Goal: Task Accomplishment & Management: Manage account settings

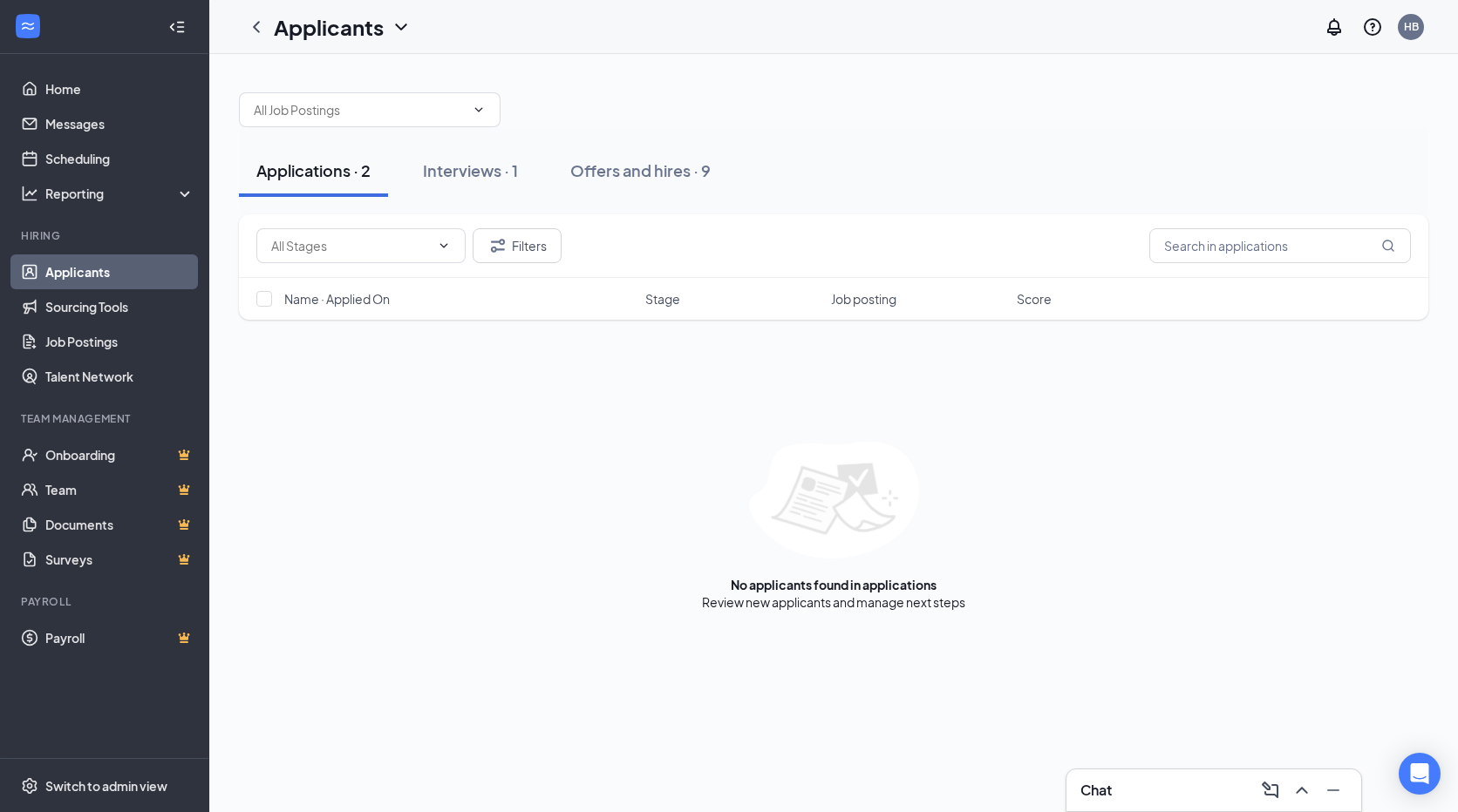
click at [494, 166] on div "Interviews · 1" at bounding box center [469, 170] width 95 height 22
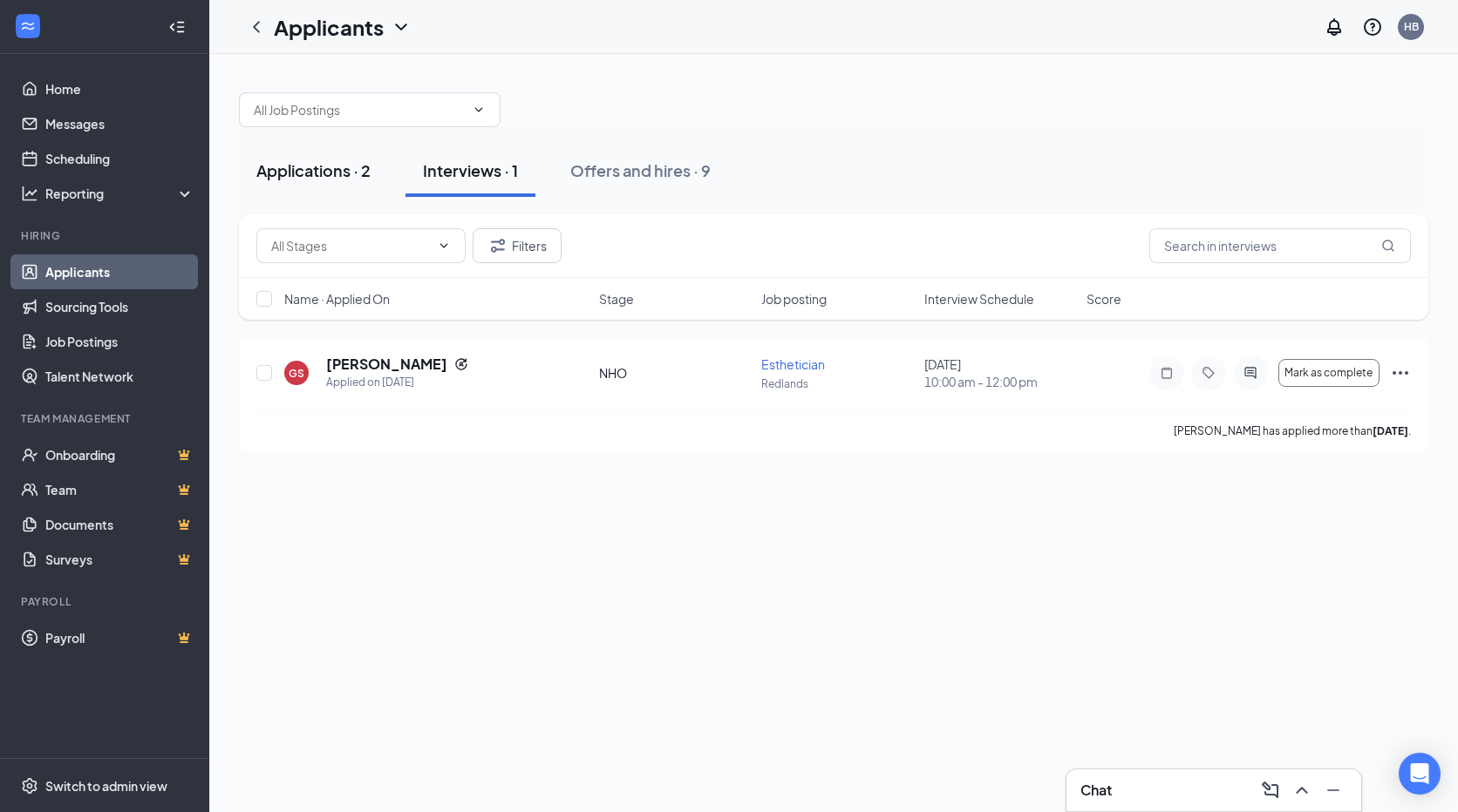
click at [345, 172] on div "Applications · 2" at bounding box center [313, 170] width 114 height 22
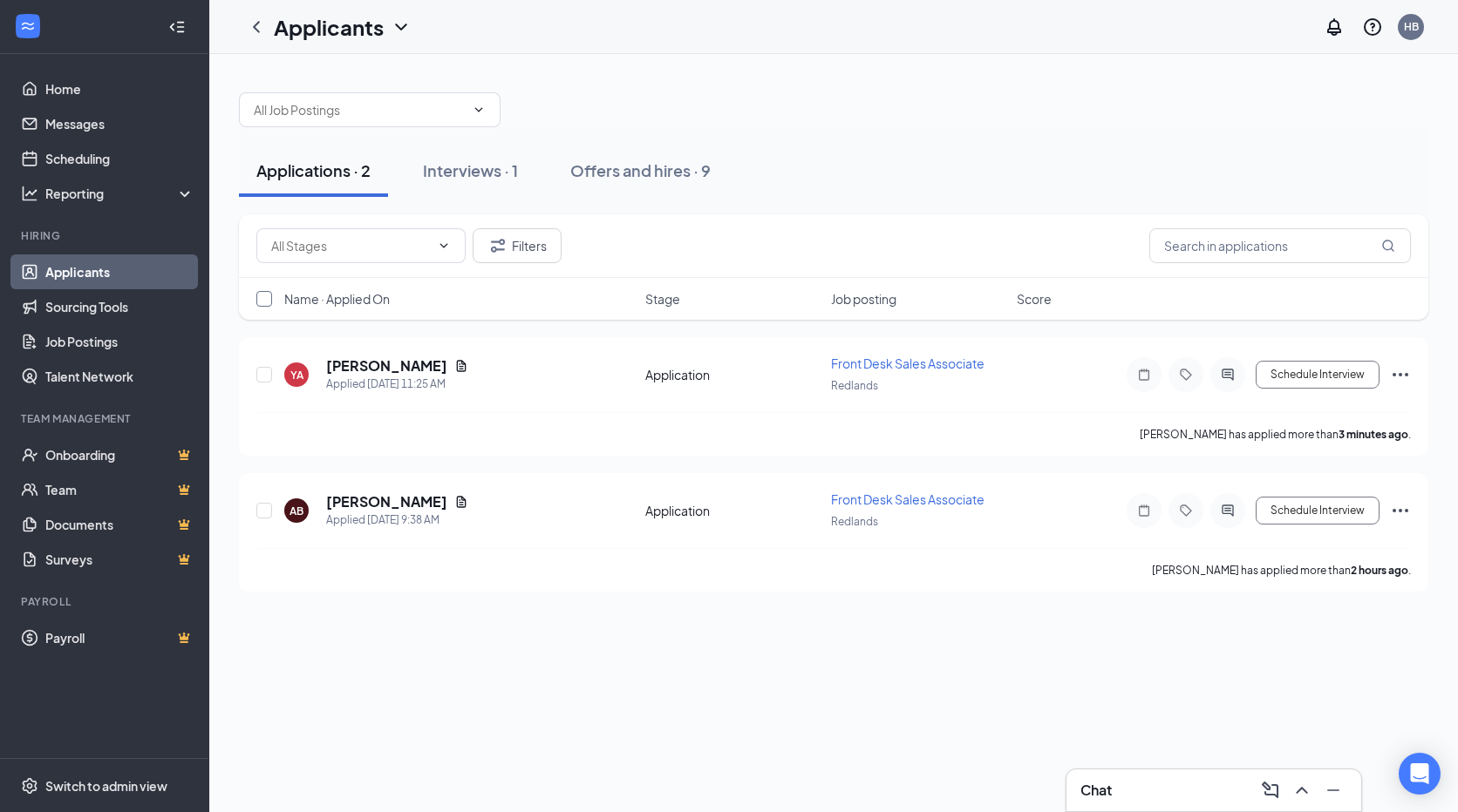
click at [259, 295] on input "checkbox" at bounding box center [264, 299] width 15 height 15
checkbox input "true"
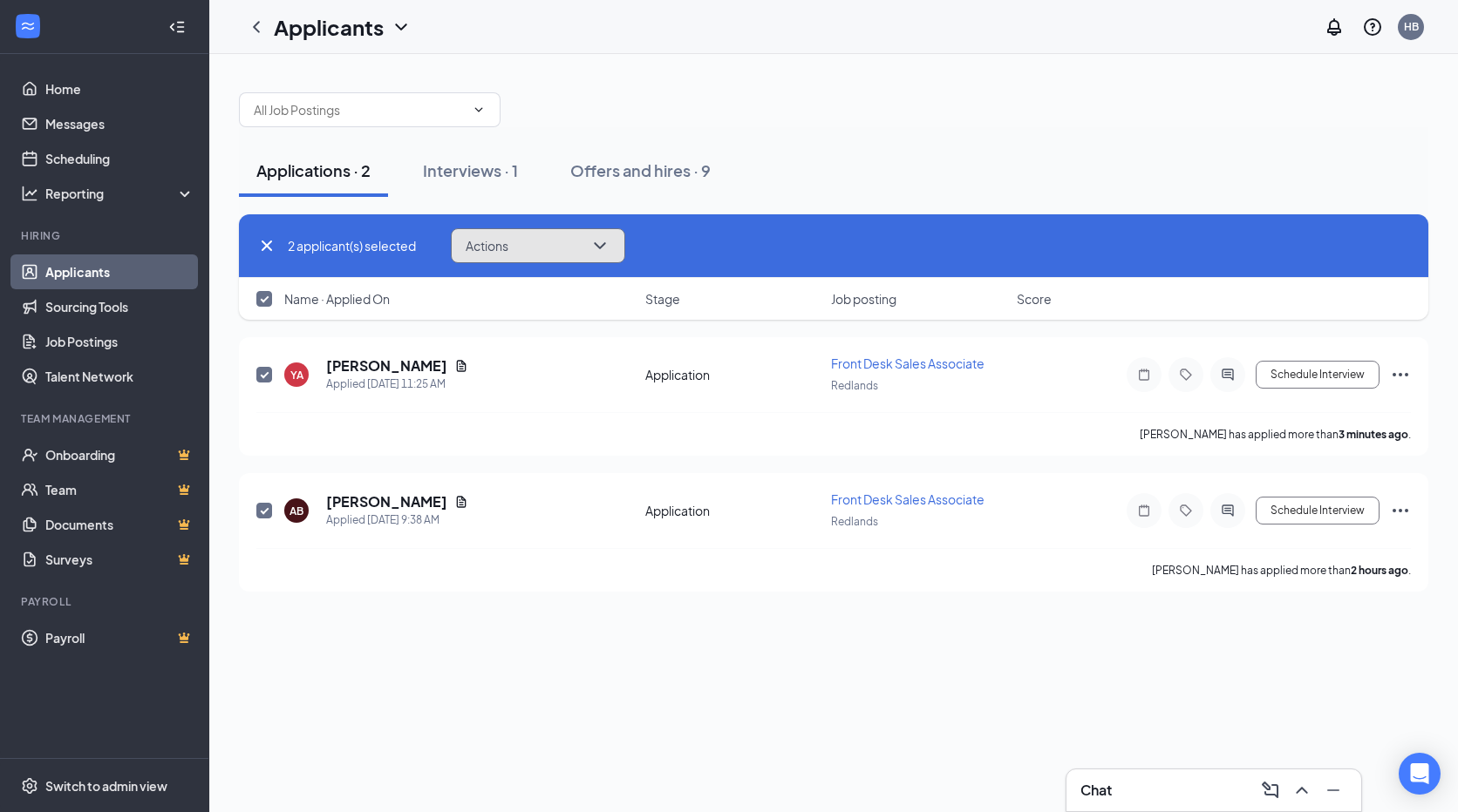
click at [498, 250] on span "Actions" at bounding box center [487, 245] width 43 height 12
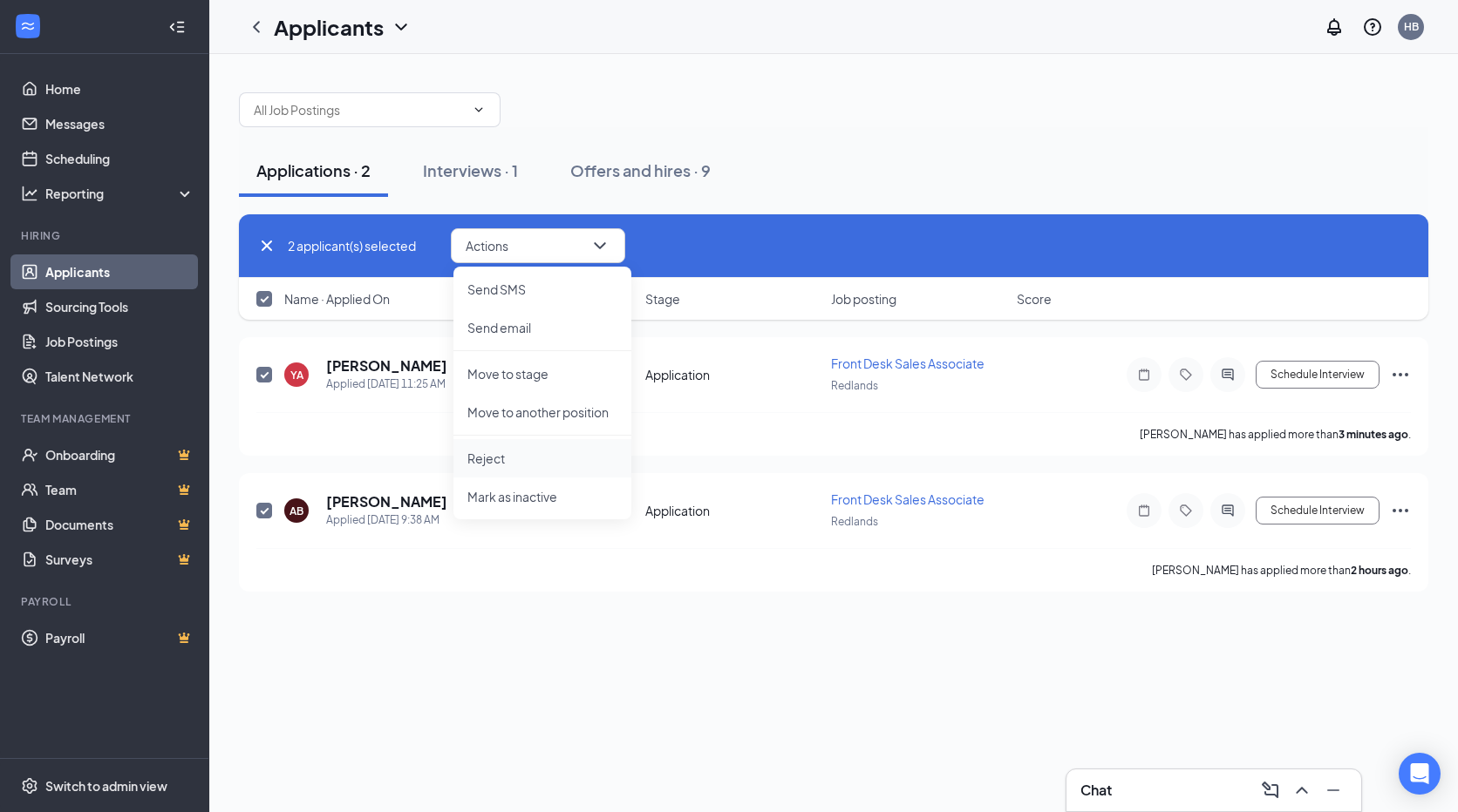
click at [504, 459] on p "Reject" at bounding box center [542, 459] width 150 height 17
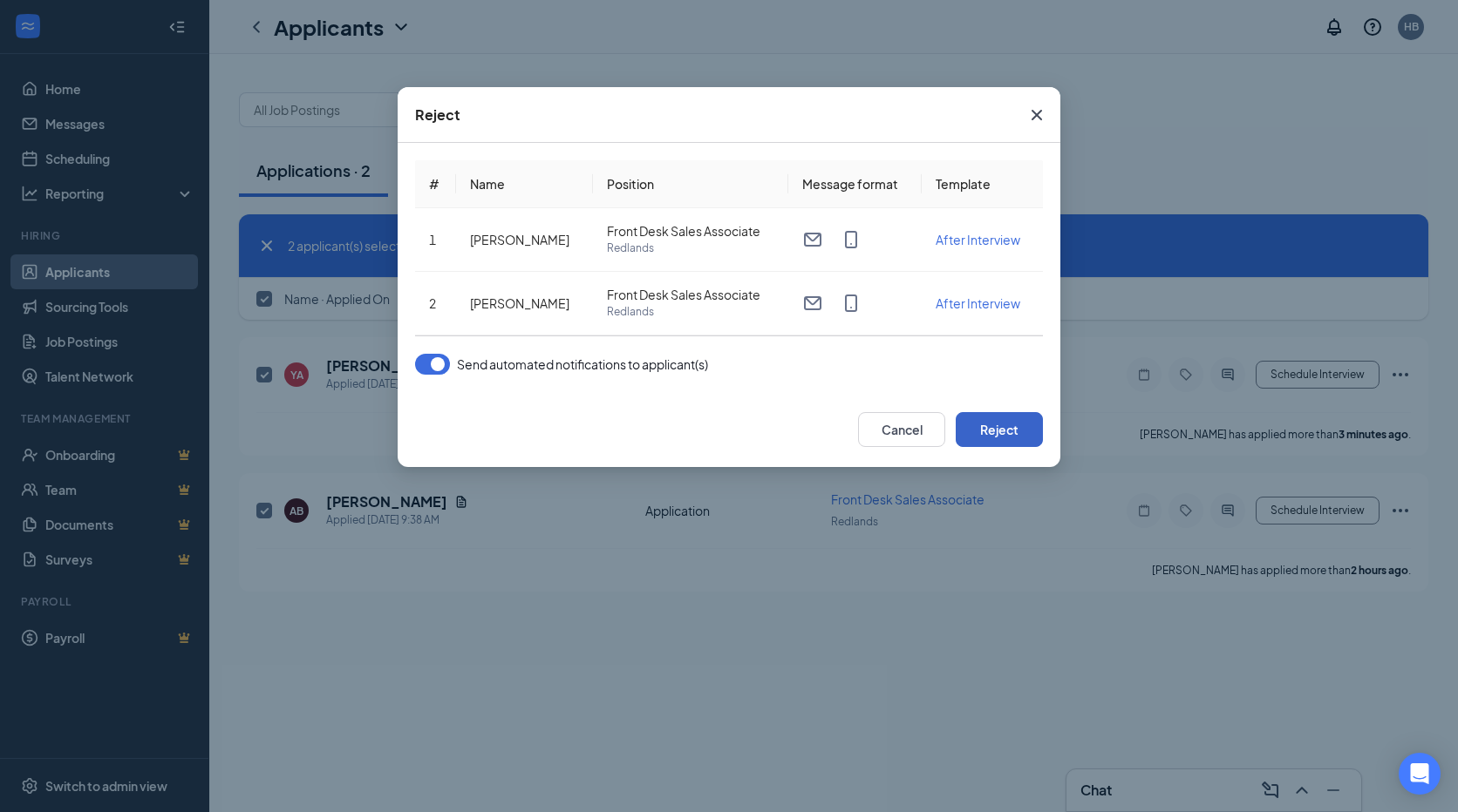
click at [1012, 434] on button "Reject" at bounding box center [999, 430] width 87 height 34
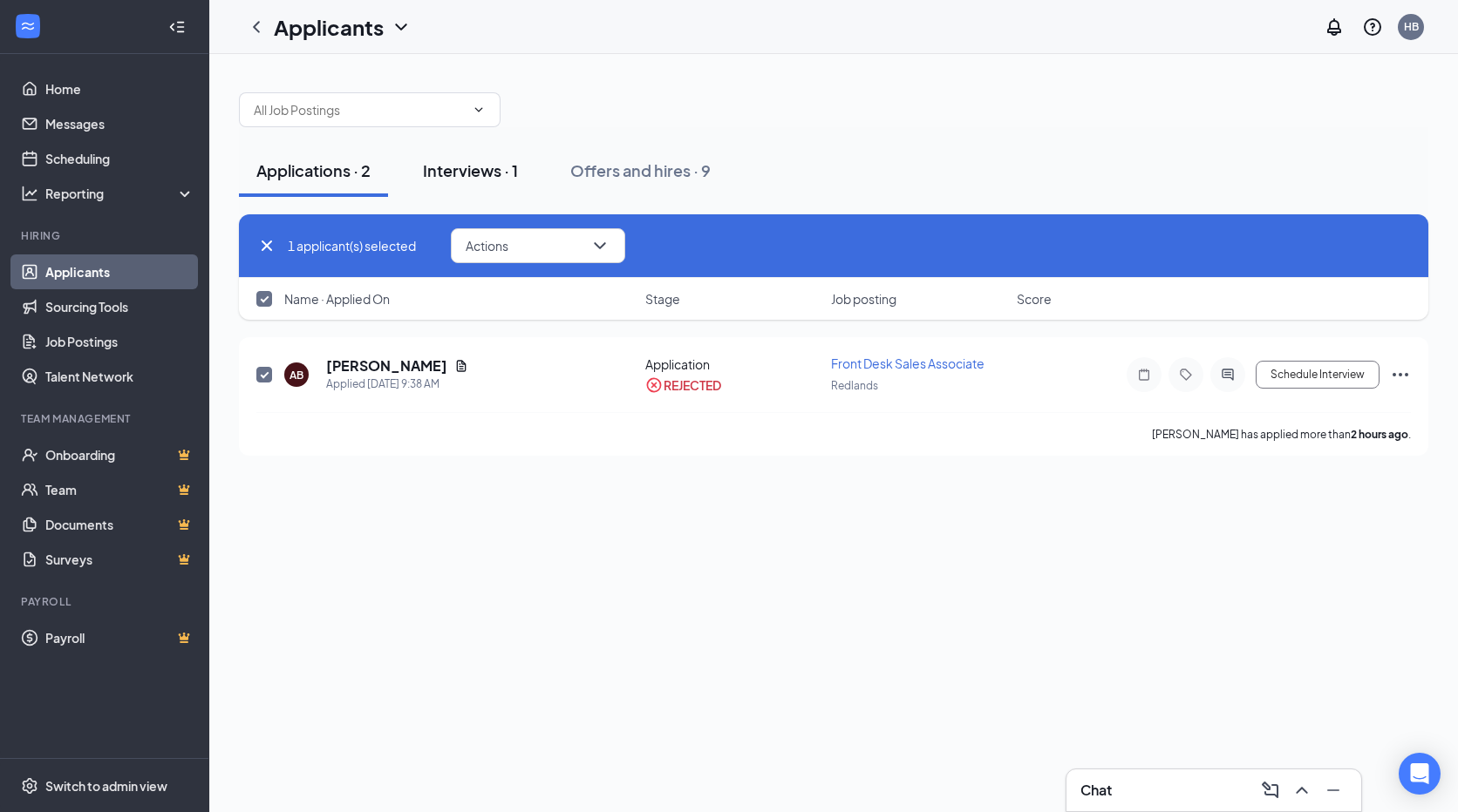
click at [500, 170] on div "Interviews · 1" at bounding box center [469, 170] width 95 height 22
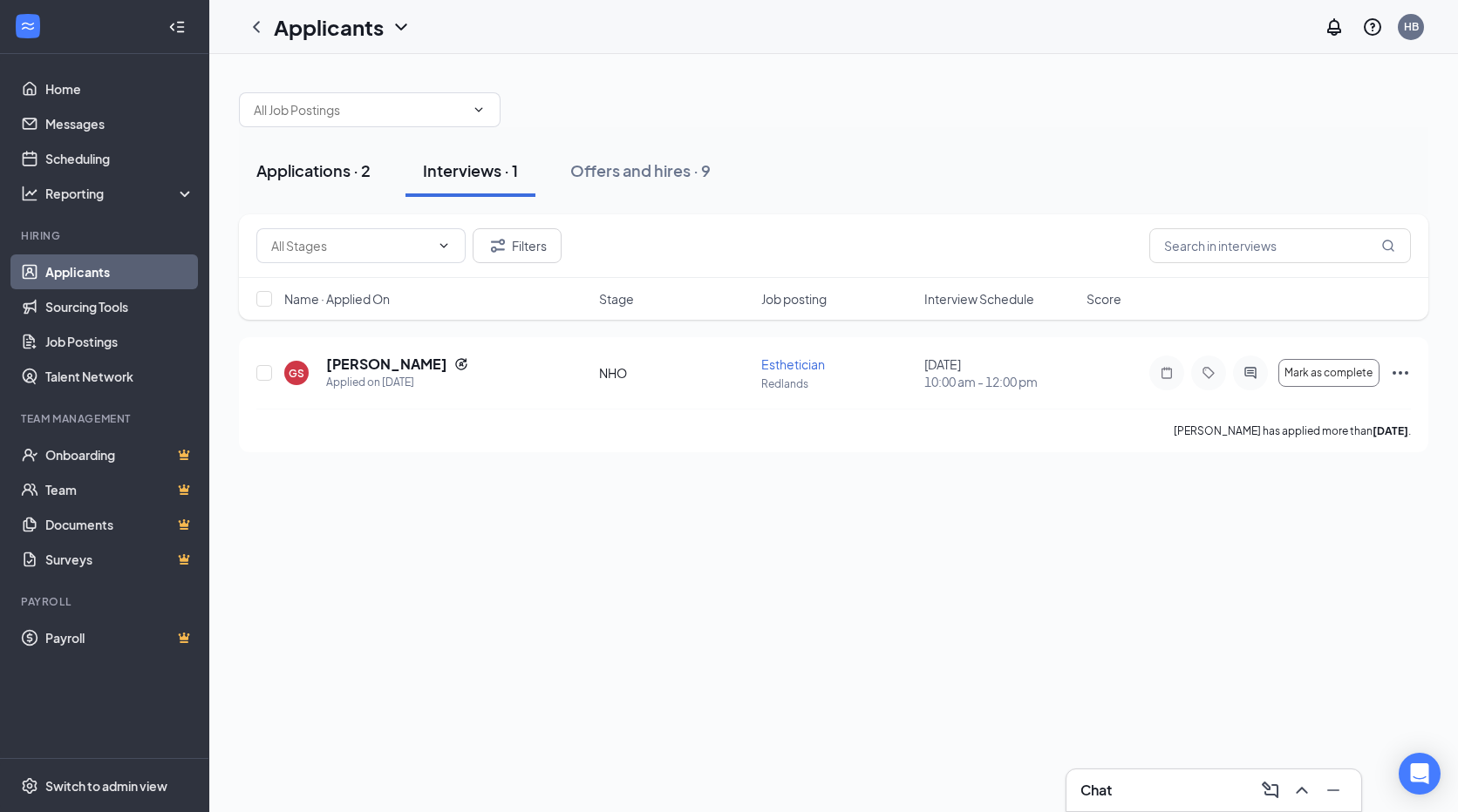
click at [331, 170] on div "Applications · 2" at bounding box center [313, 170] width 114 height 22
